Goal: Answer question/provide support

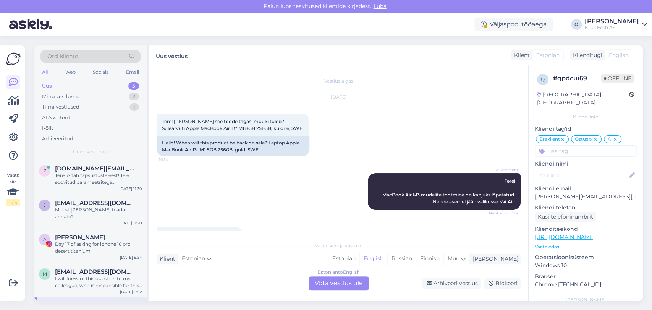
scroll to position [528, 0]
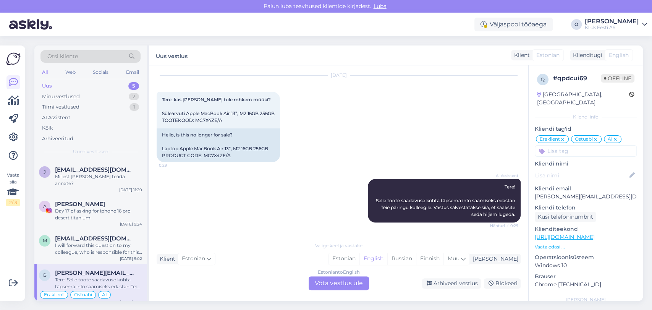
click at [98, 86] on div "Uus 5" at bounding box center [91, 86] width 100 height 11
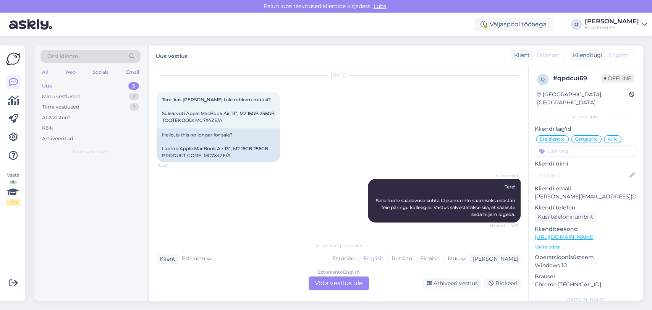
scroll to position [0, 0]
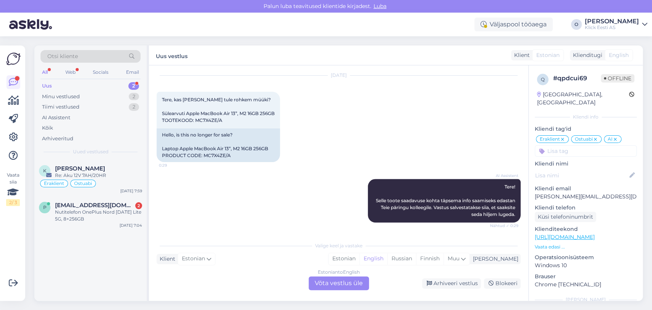
click at [98, 86] on div "Uus 2" at bounding box center [91, 86] width 100 height 11
click at [78, 164] on div "K Kuido Karula Re: Aku 12V 7AH/20HR Eraklient Ostuabi [DATE] 7:59" at bounding box center [90, 178] width 112 height 37
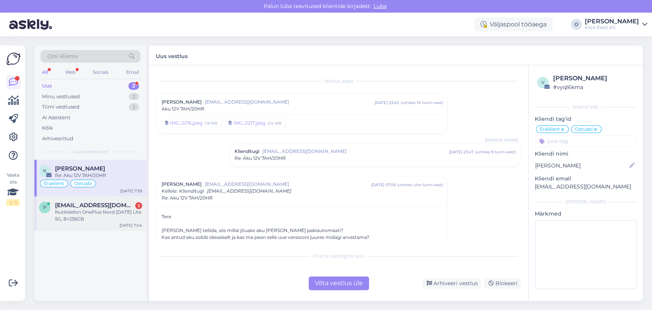
click at [81, 209] on div "Nutitelefon OnePlus Nord [DATE] Lite 5G, 8+256GB" at bounding box center [98, 216] width 87 height 14
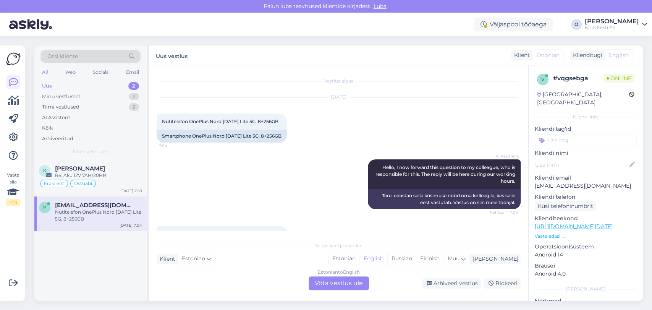
scroll to position [78, 0]
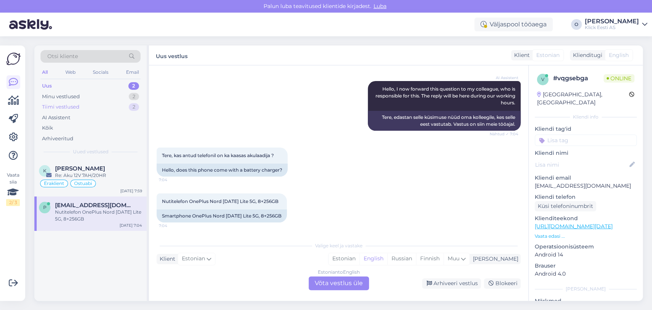
click at [64, 106] on div "Tiimi vestlused" at bounding box center [60, 107] width 37 height 8
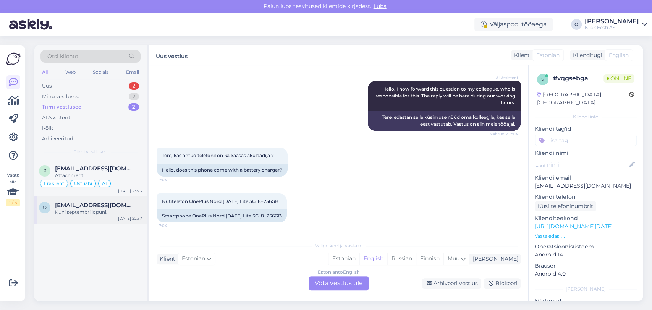
click at [63, 205] on span "[EMAIL_ADDRESS][DOMAIN_NAME]" at bounding box center [95, 205] width 80 height 7
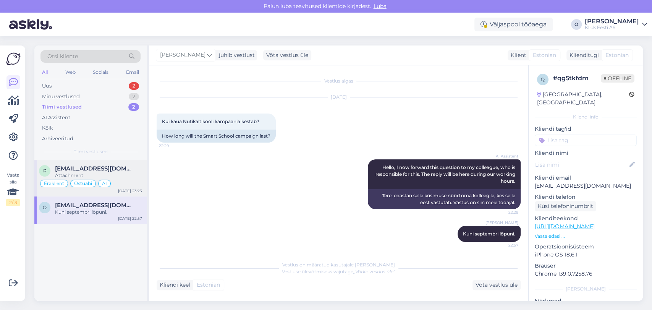
click at [83, 174] on div "Attachment" at bounding box center [98, 175] width 87 height 7
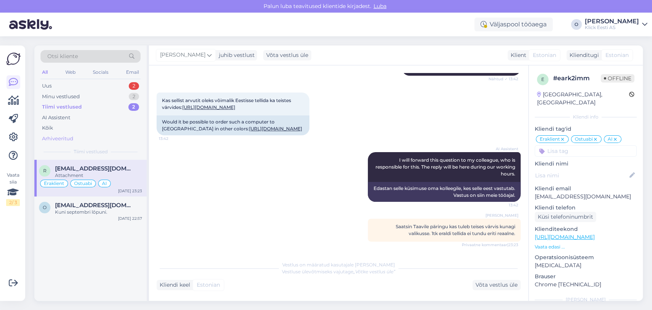
click at [64, 141] on div "Arhiveeritud" at bounding box center [57, 139] width 31 height 8
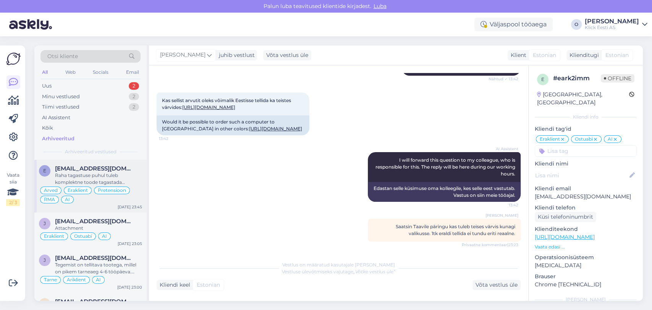
click at [64, 163] on div "e [EMAIL_ADDRESS][DOMAIN_NAME] Raha tagastuse puhul tuleb komplektne toode taga…" at bounding box center [90, 186] width 112 height 53
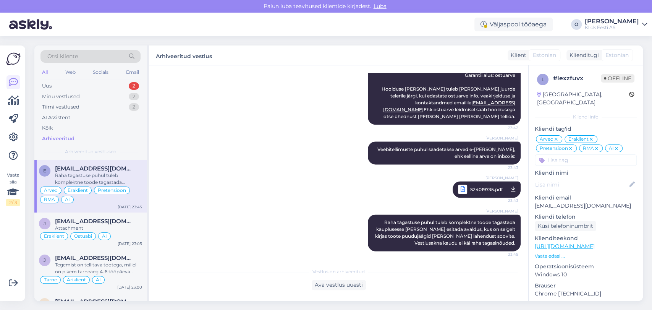
scroll to position [665, 0]
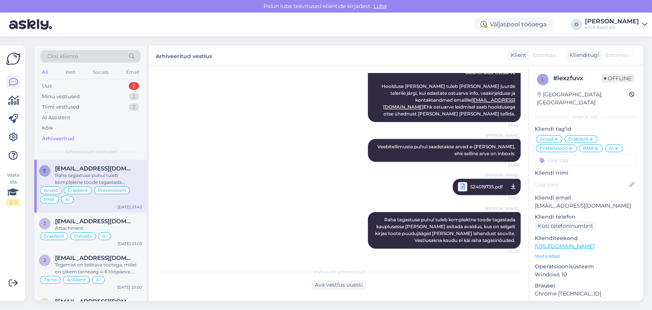
click at [557, 202] on p "[EMAIL_ADDRESS][DOMAIN_NAME]" at bounding box center [586, 206] width 102 height 8
copy p "[EMAIL_ADDRESS][DOMAIN_NAME]"
click at [88, 86] on div "Uus 3" at bounding box center [91, 86] width 100 height 11
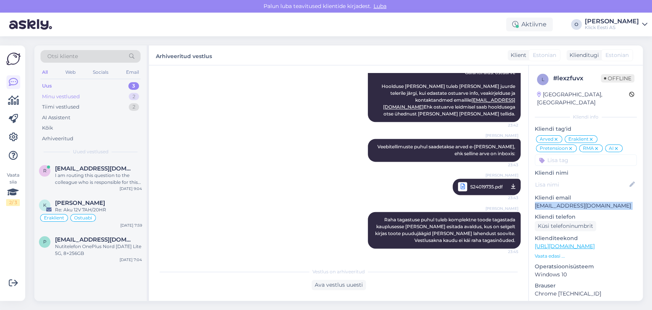
click at [86, 101] on div "Minu vestlused 2" at bounding box center [91, 96] width 100 height 11
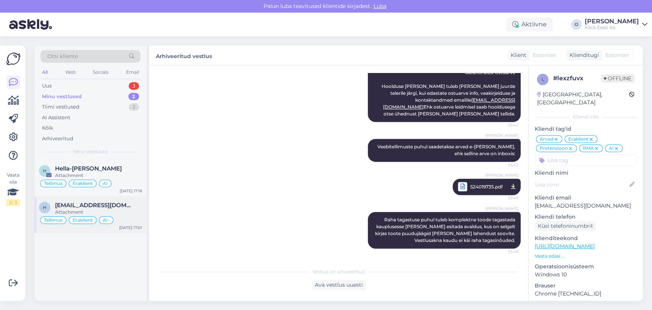
click at [72, 208] on span "[EMAIL_ADDRESS][DOMAIN_NAME]" at bounding box center [95, 205] width 80 height 7
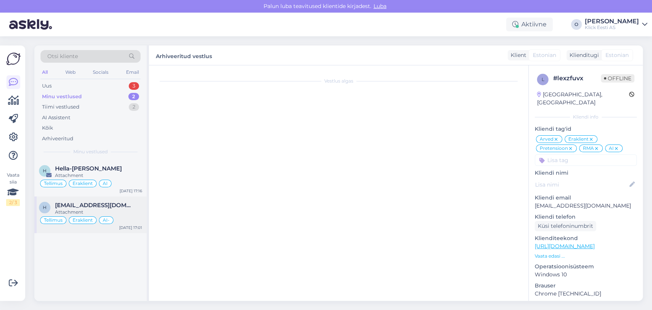
scroll to position [108, 0]
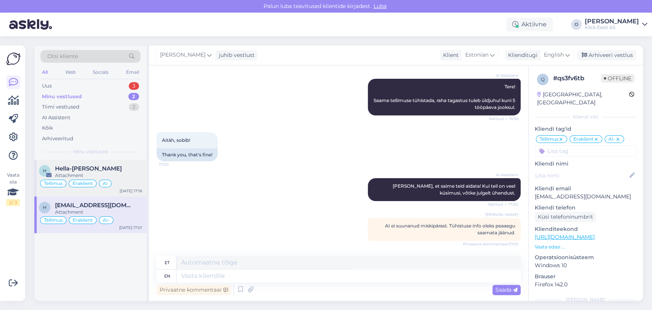
click at [86, 160] on div "H Hella-[PERSON_NAME] Attachment Tellimus Eraklient AI [DATE] 17:16" at bounding box center [90, 178] width 112 height 37
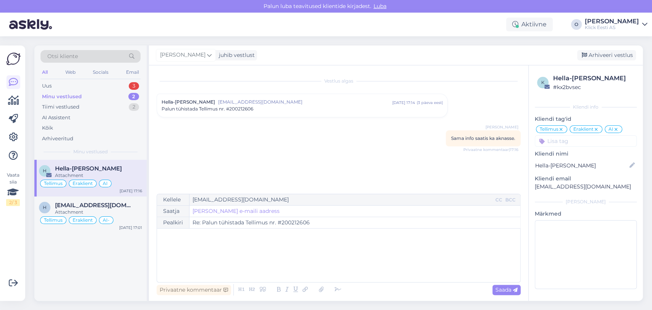
scroll to position [0, 0]
click at [234, 108] on span "Palun tühistada Tellimus nr. #200212606" at bounding box center [208, 108] width 92 height 7
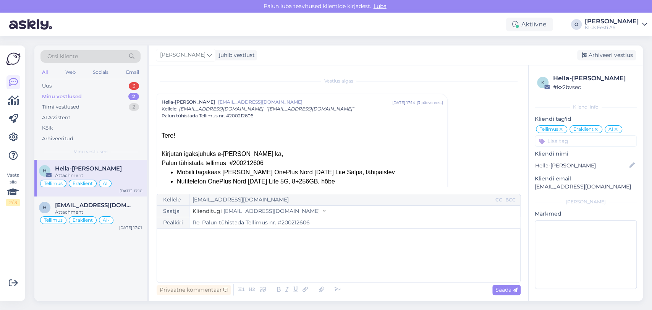
click at [247, 163] on div "Palun tühistada tellimus #200212606" at bounding box center [302, 163] width 281 height 9
copy div "200212606"
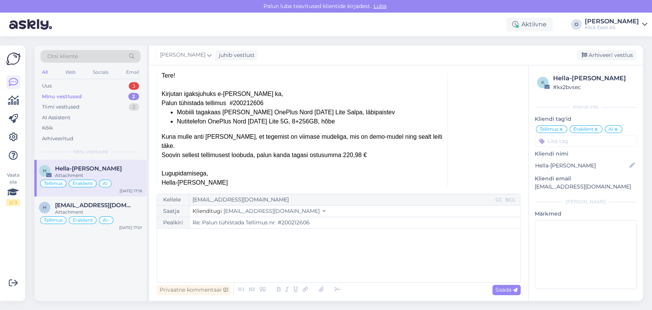
scroll to position [68, 0]
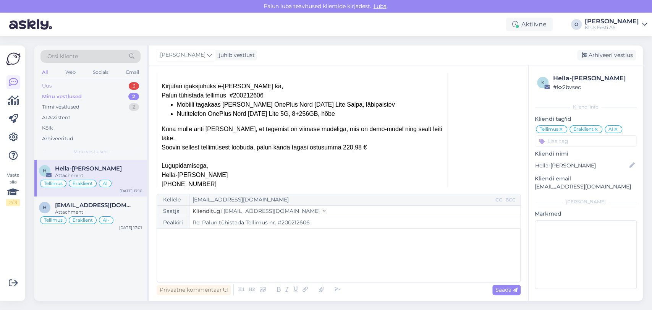
click at [109, 83] on div "Uus 3" at bounding box center [91, 86] width 100 height 11
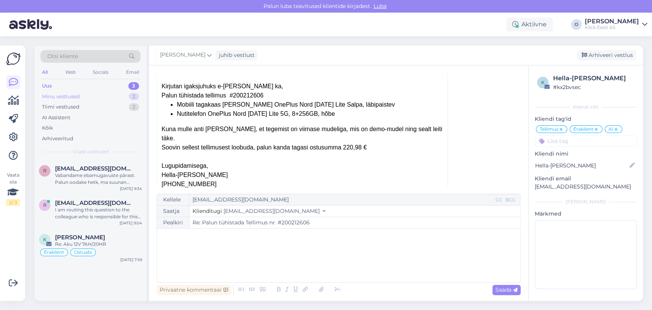
click at [101, 96] on div "Minu vestlused 2" at bounding box center [91, 96] width 100 height 11
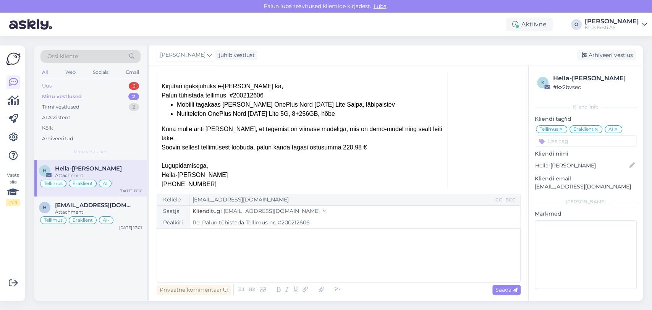
click at [95, 84] on div "Uus 3" at bounding box center [91, 86] width 100 height 11
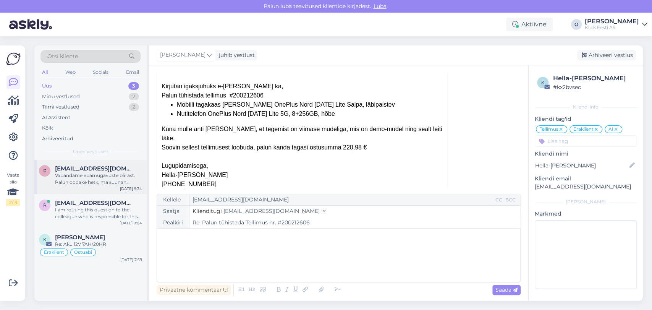
click at [78, 178] on div "Vabandame ebamugavuste pärast. Palun oodake hetk, ma suunan [PERSON_NAME] pärin…" at bounding box center [98, 179] width 87 height 14
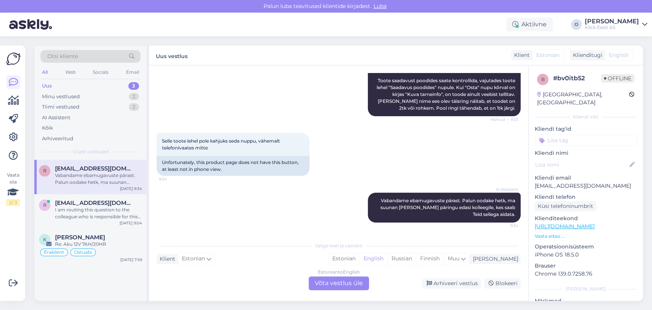
click at [70, 58] on span "Otsi kliente" at bounding box center [62, 56] width 31 height 8
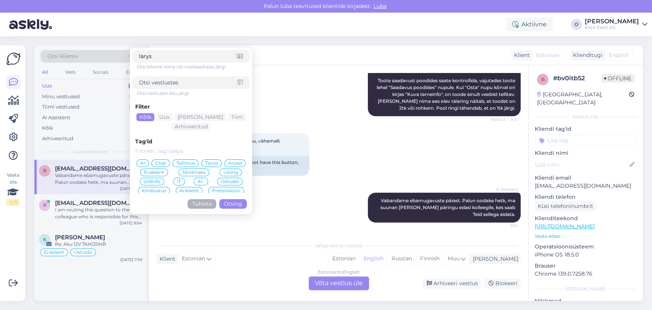
type input "larysa"
click button "Otsing" at bounding box center [233, 204] width 28 height 10
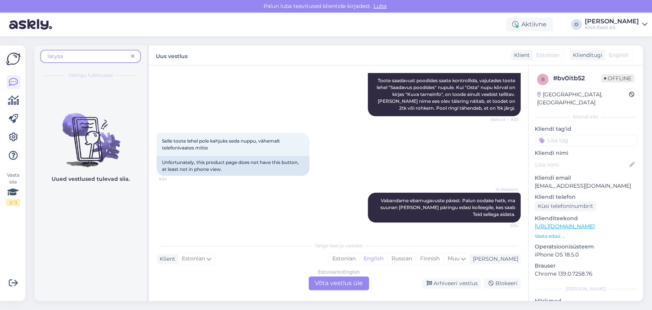
click at [131, 57] on span at bounding box center [133, 56] width 10 height 8
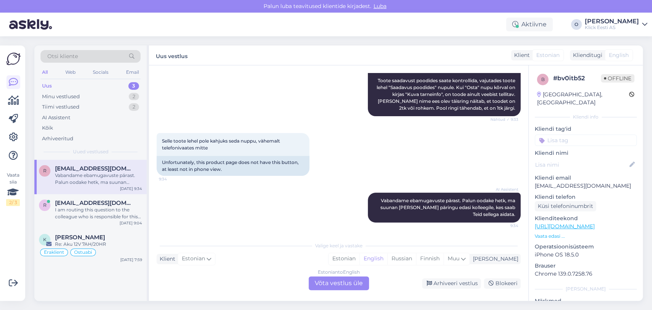
click at [101, 86] on div "Uus 3" at bounding box center [91, 86] width 100 height 11
click at [80, 166] on span "[EMAIL_ADDRESS][DOMAIN_NAME]" at bounding box center [95, 168] width 80 height 7
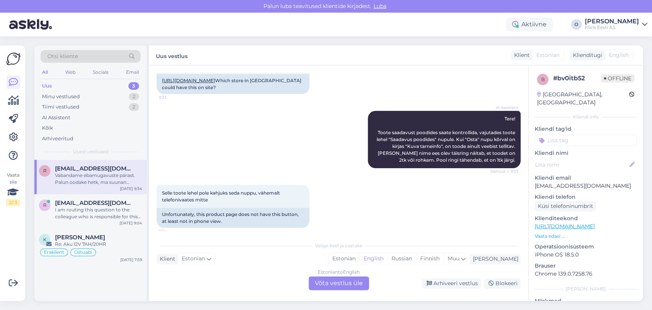
scroll to position [0, 0]
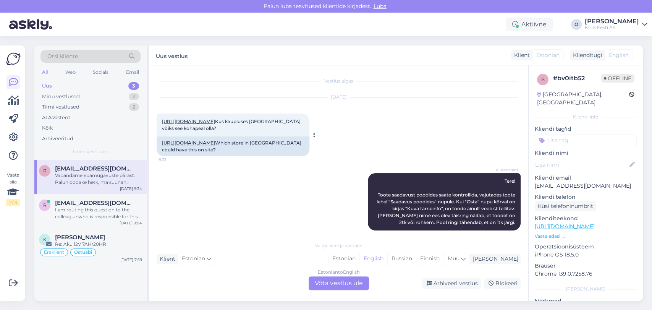
click at [215, 122] on link "[URL][DOMAIN_NAME]" at bounding box center [188, 121] width 53 height 6
click at [87, 213] on div "I am routing this question to the colleague who is responsible for this topic. …" at bounding box center [98, 213] width 87 height 14
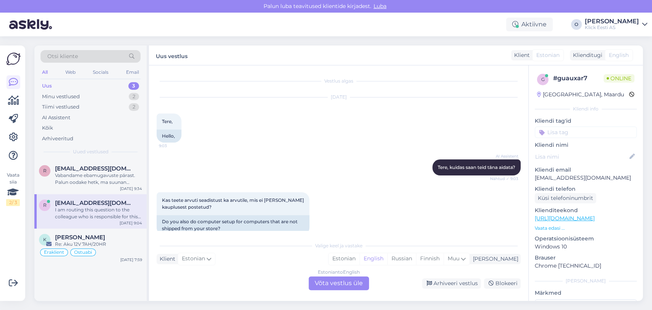
scroll to position [86, 0]
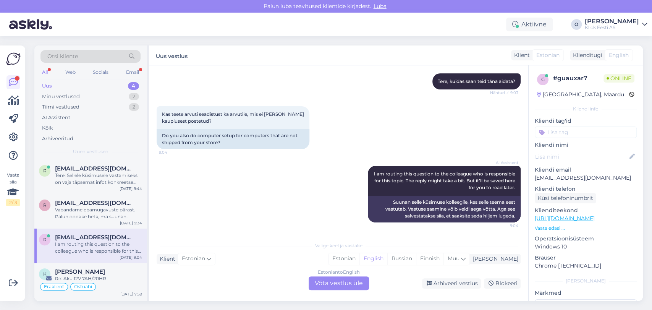
click at [101, 88] on div "Uus 4" at bounding box center [91, 86] width 100 height 11
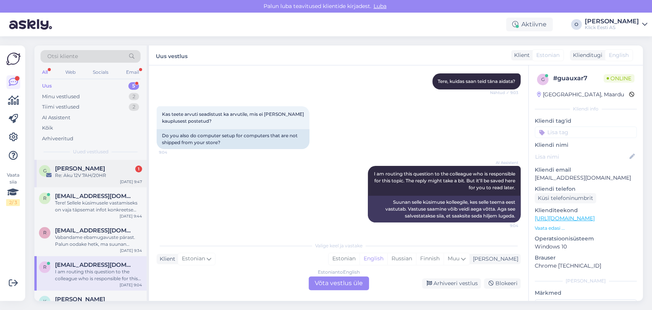
click at [80, 171] on span "[PERSON_NAME]" at bounding box center [80, 168] width 50 height 7
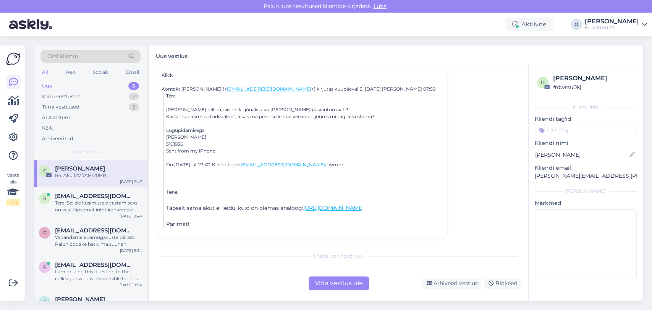
scroll to position [323, 0]
click at [84, 89] on div "Uus 5" at bounding box center [91, 86] width 100 height 11
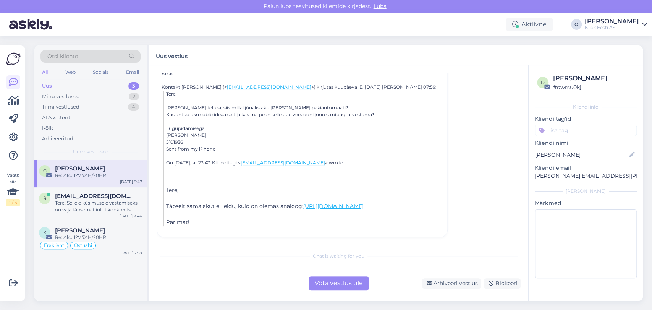
click at [107, 83] on div "Uus 3" at bounding box center [91, 86] width 100 height 11
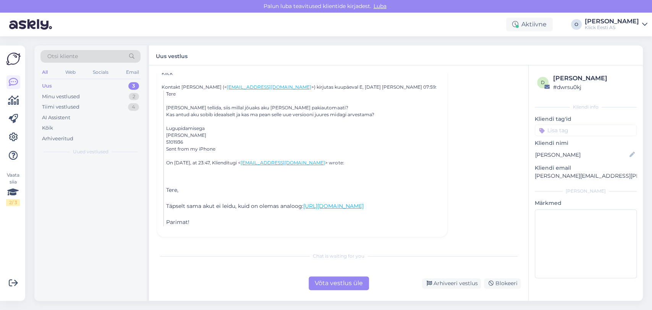
click at [107, 83] on div "Uus 3" at bounding box center [91, 86] width 100 height 11
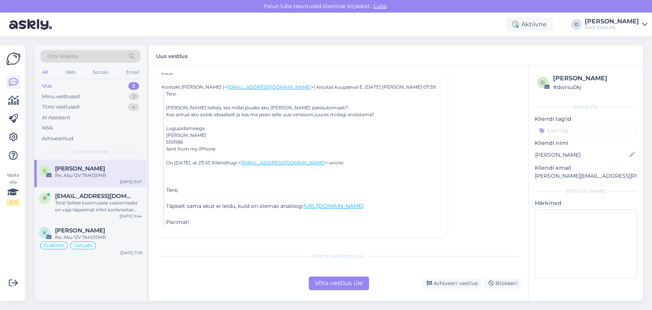
click at [107, 83] on div "Uus 3" at bounding box center [91, 86] width 100 height 11
click at [104, 96] on div "Minu vestlused 2" at bounding box center [91, 96] width 100 height 11
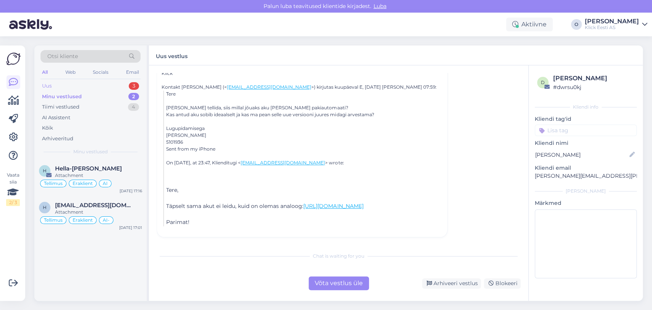
click at [100, 85] on div "Uus 3" at bounding box center [91, 86] width 100 height 11
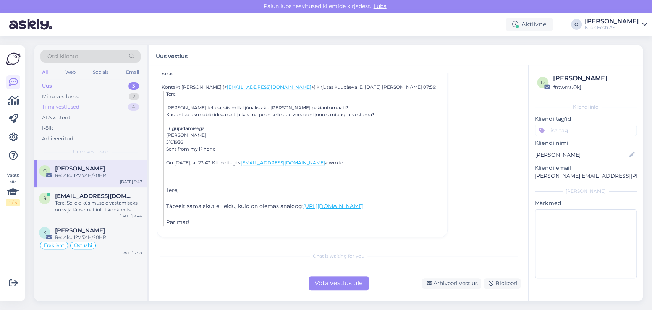
click at [95, 109] on div "Tiimi vestlused 4" at bounding box center [91, 107] width 100 height 11
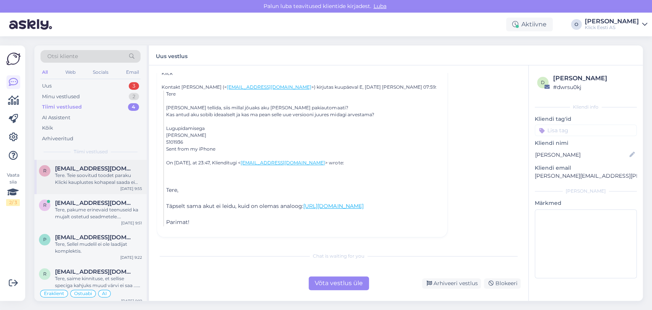
click at [89, 166] on span "[EMAIL_ADDRESS][DOMAIN_NAME]" at bounding box center [95, 168] width 80 height 7
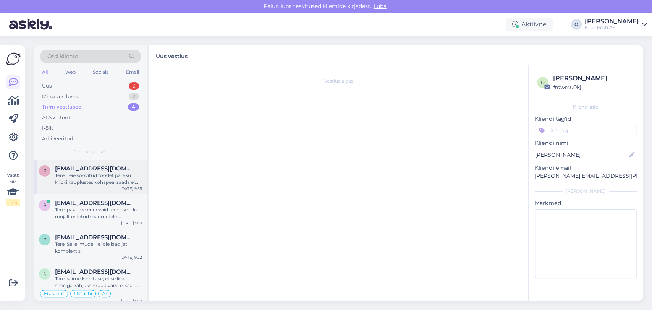
scroll to position [183, 0]
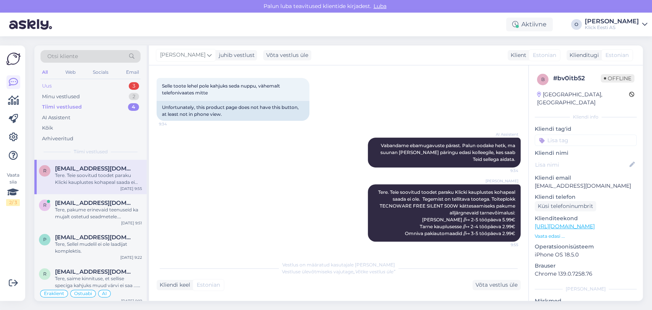
click at [86, 82] on div "Uus 3" at bounding box center [91, 86] width 100 height 11
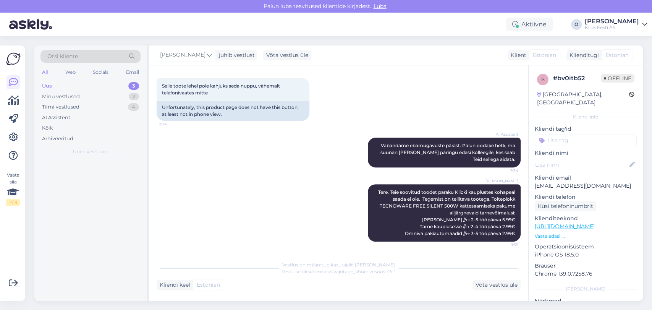
click at [86, 82] on div "Uus 3" at bounding box center [91, 86] width 100 height 11
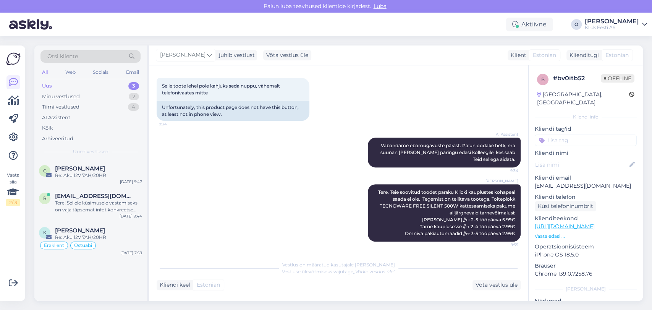
click at [111, 86] on div "Uus 3" at bounding box center [91, 86] width 100 height 11
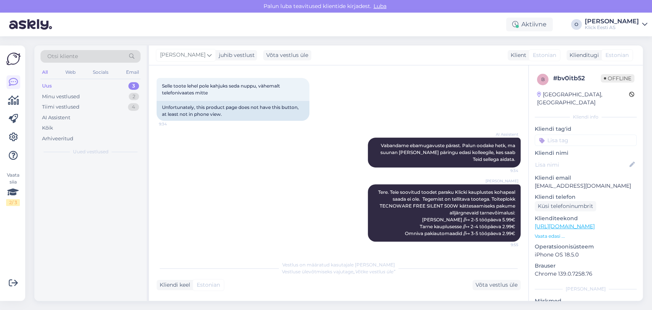
click at [111, 86] on div "Uus 3" at bounding box center [91, 86] width 100 height 11
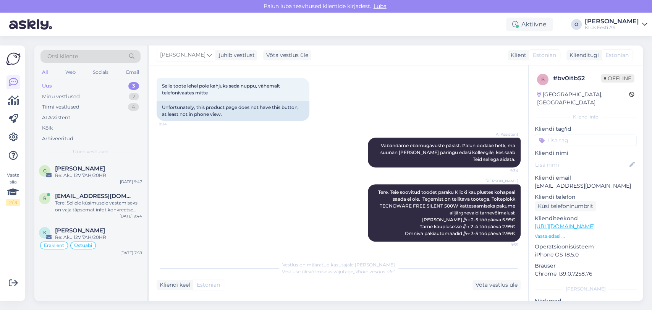
click at [111, 86] on div "Uus 3" at bounding box center [91, 86] width 100 height 11
click at [109, 94] on div "Minu vestlused 2" at bounding box center [91, 96] width 100 height 11
